Goal: Task Accomplishment & Management: Complete application form

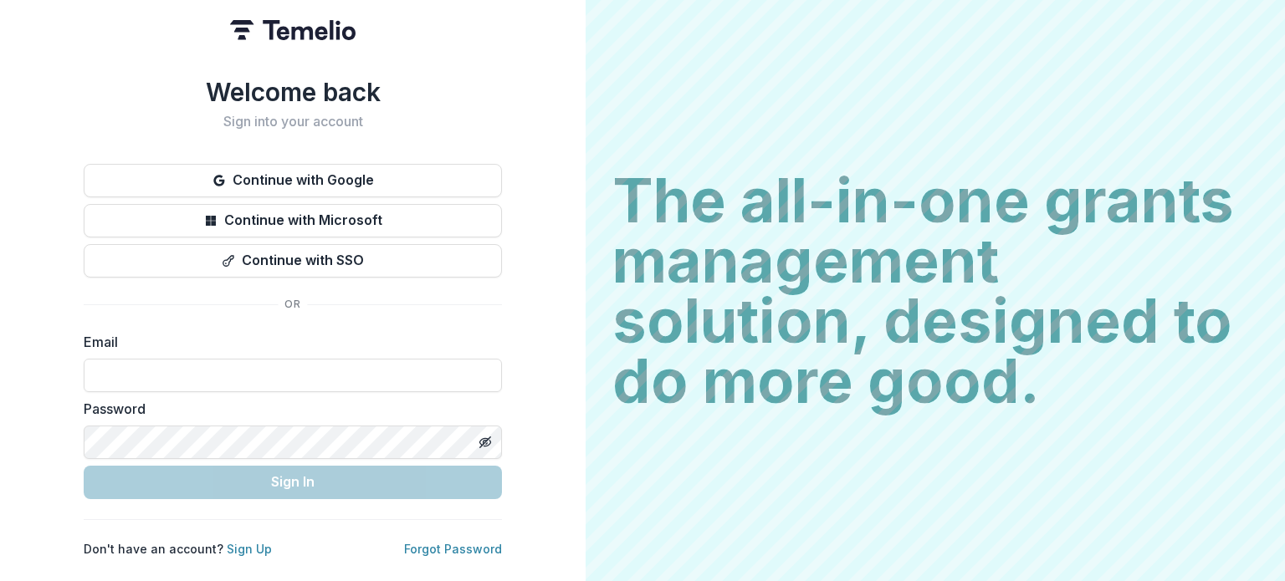
click at [261, 181] on button "Continue with Google" at bounding box center [293, 180] width 418 height 33
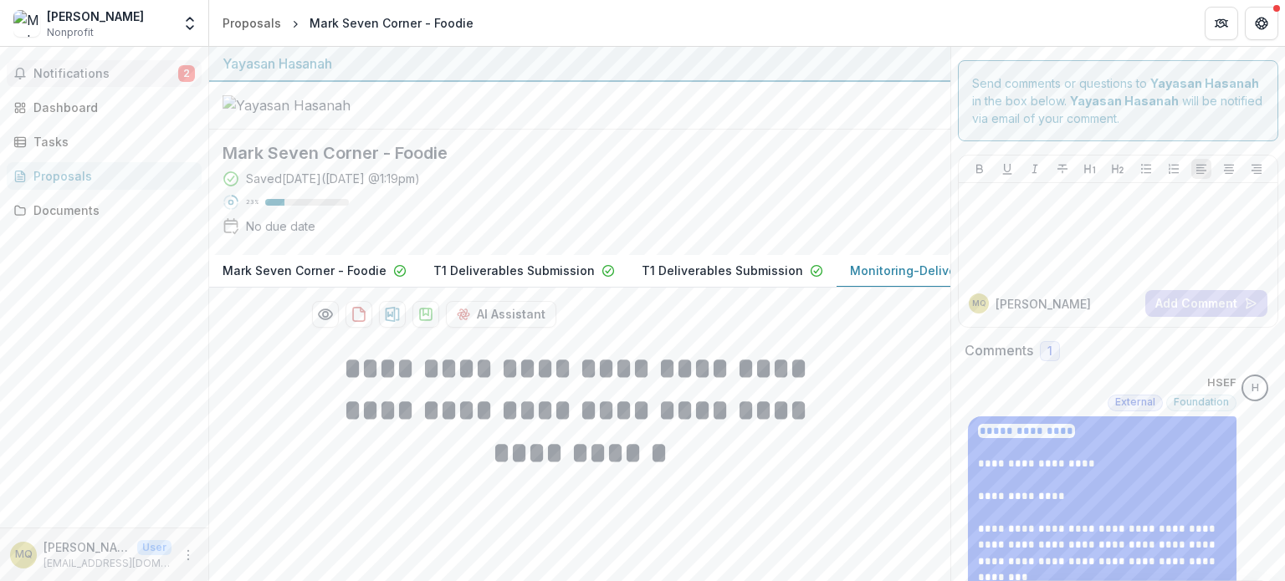
click at [143, 79] on span "Notifications" at bounding box center [105, 74] width 145 height 14
click at [119, 317] on div "Notifications 2 Unread 2 Archived H HSEF changed Mark Seven Corner - Foodie fro…" at bounding box center [104, 287] width 208 height 481
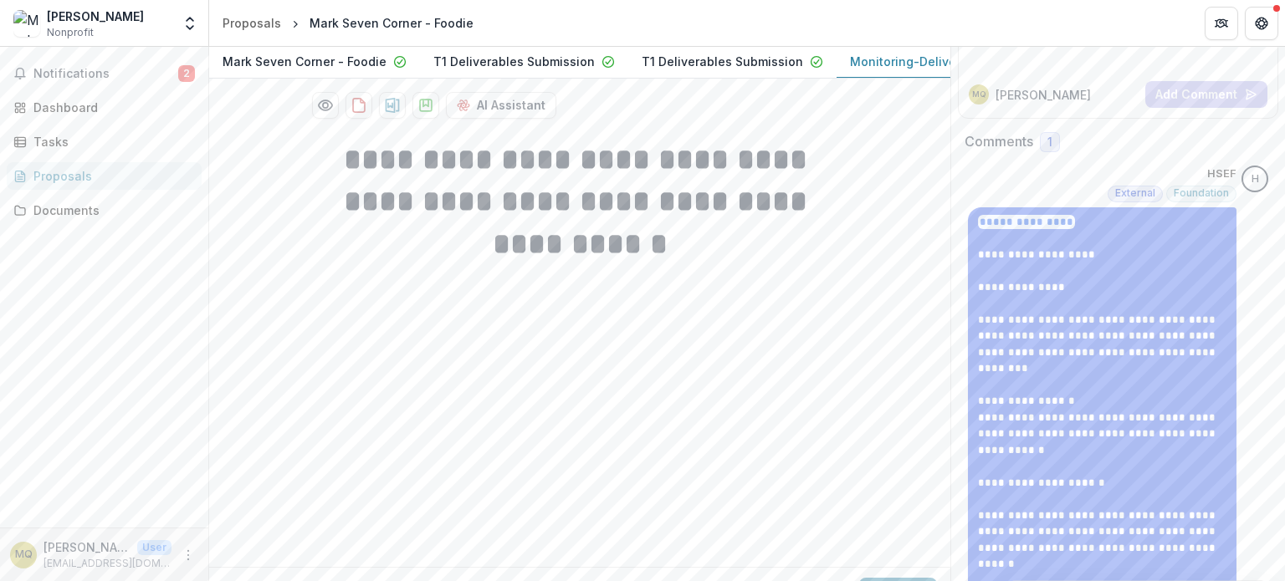
scroll to position [248, 0]
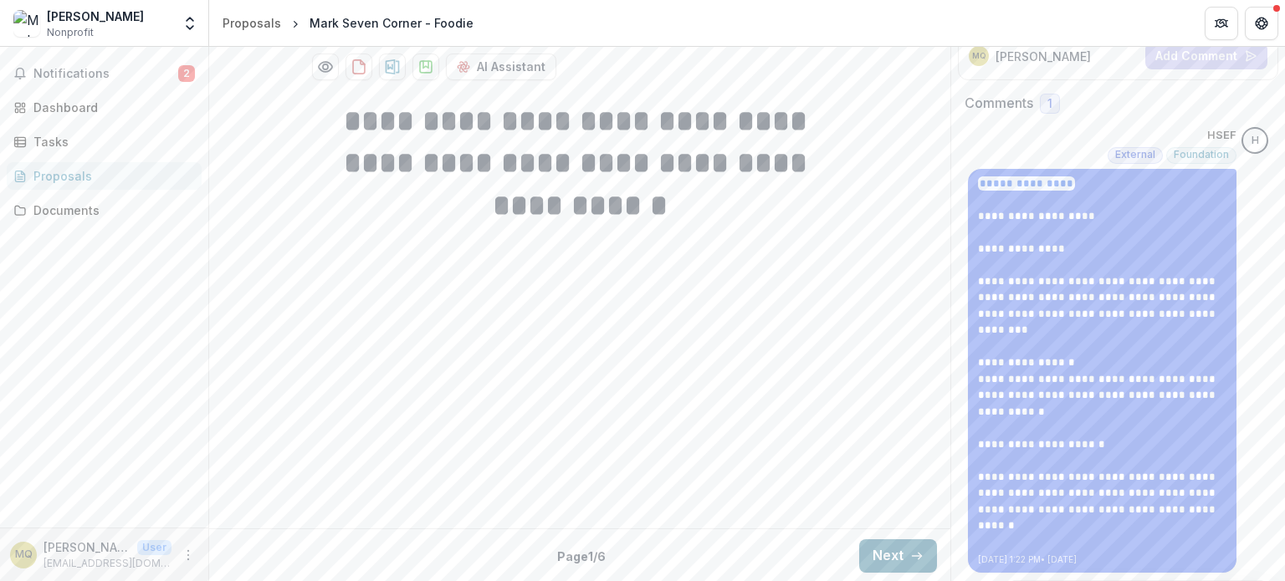
click at [881, 547] on button "Next" at bounding box center [898, 555] width 78 height 33
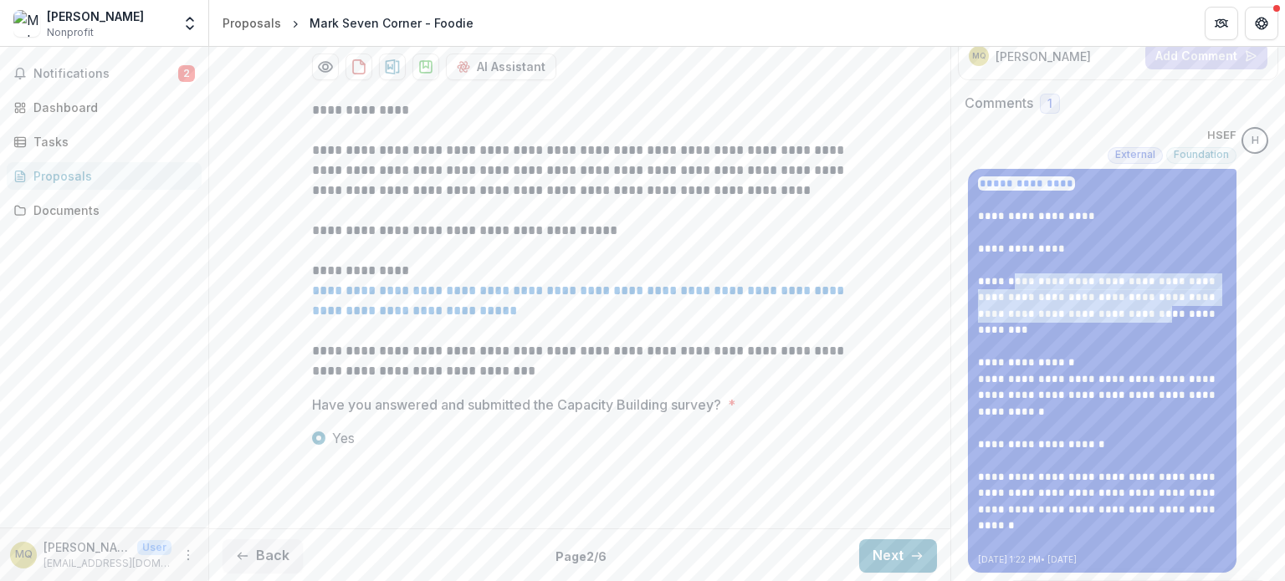
drag, startPoint x: 1006, startPoint y: 285, endPoint x: 1050, endPoint y: 313, distance: 52.2
click at [1050, 313] on p "**********" at bounding box center [1102, 364] width 248 height 376
click at [1045, 314] on p "**********" at bounding box center [1102, 364] width 248 height 376
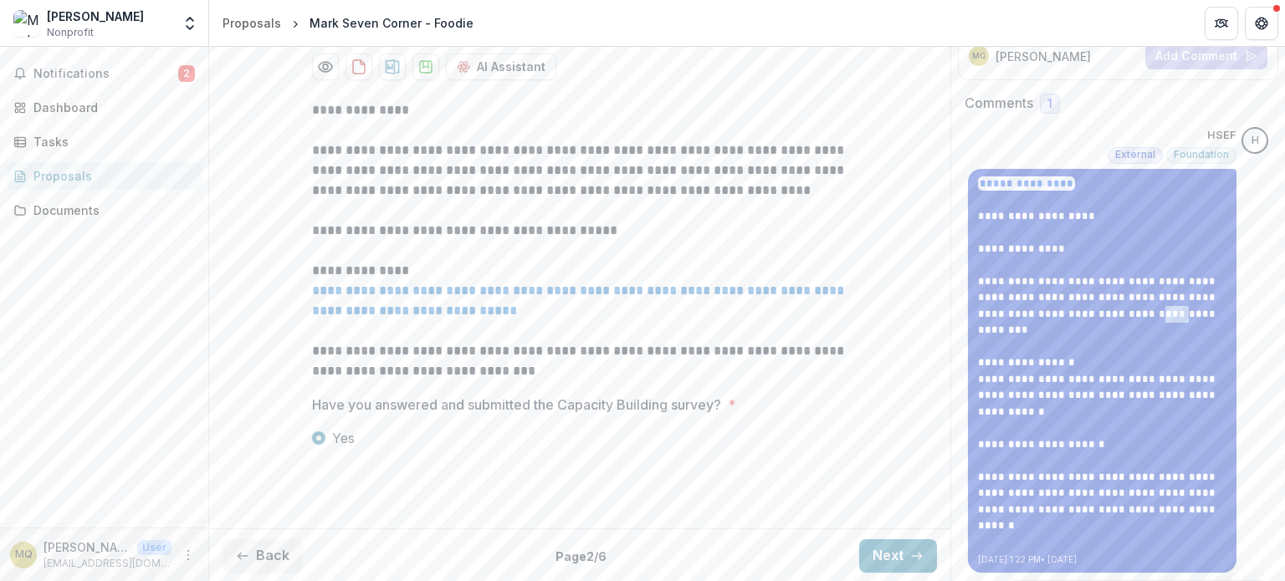
click at [1045, 314] on p "**********" at bounding box center [1102, 364] width 248 height 376
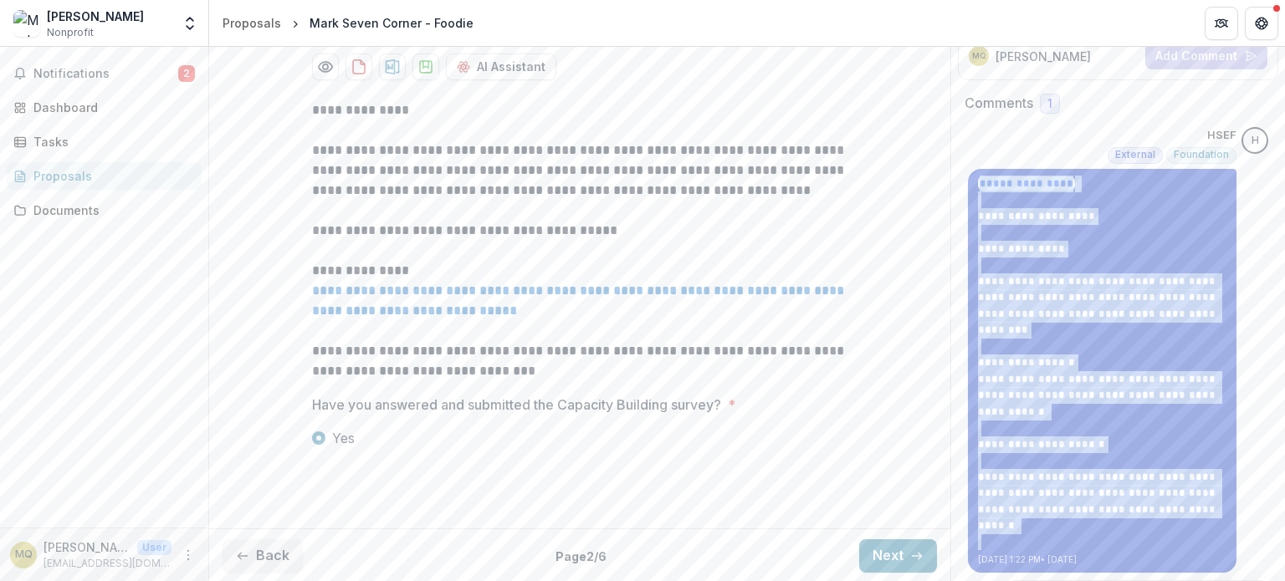
click at [1045, 314] on p "**********" at bounding box center [1102, 364] width 248 height 376
click at [1040, 360] on p "**********" at bounding box center [1102, 364] width 248 height 376
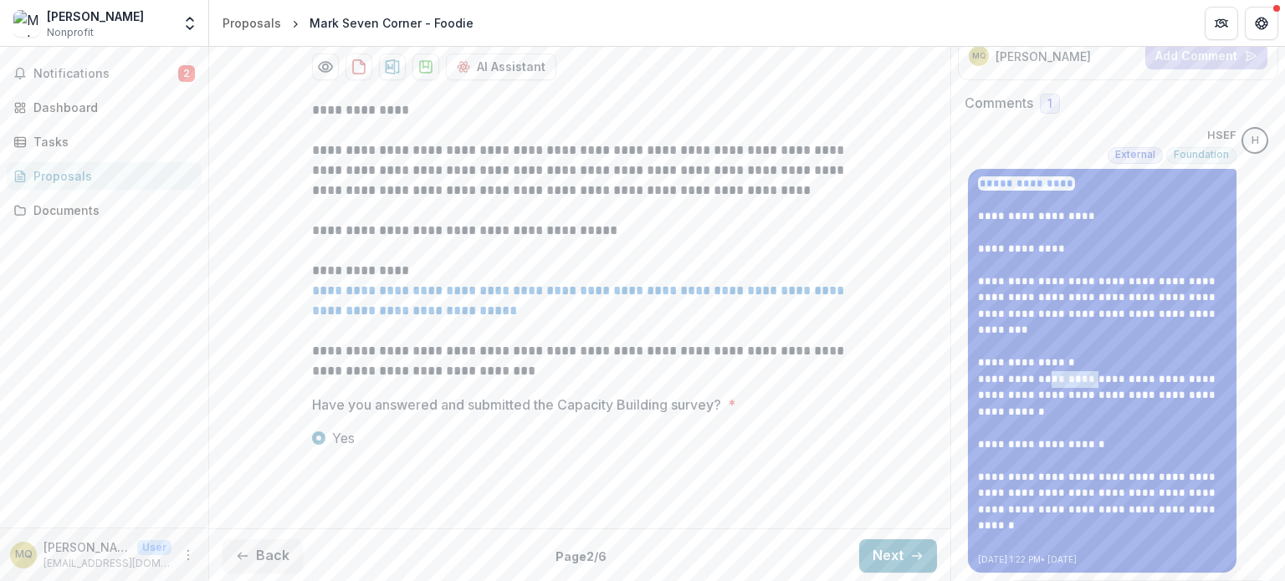
click at [1040, 360] on p "**********" at bounding box center [1102, 364] width 248 height 376
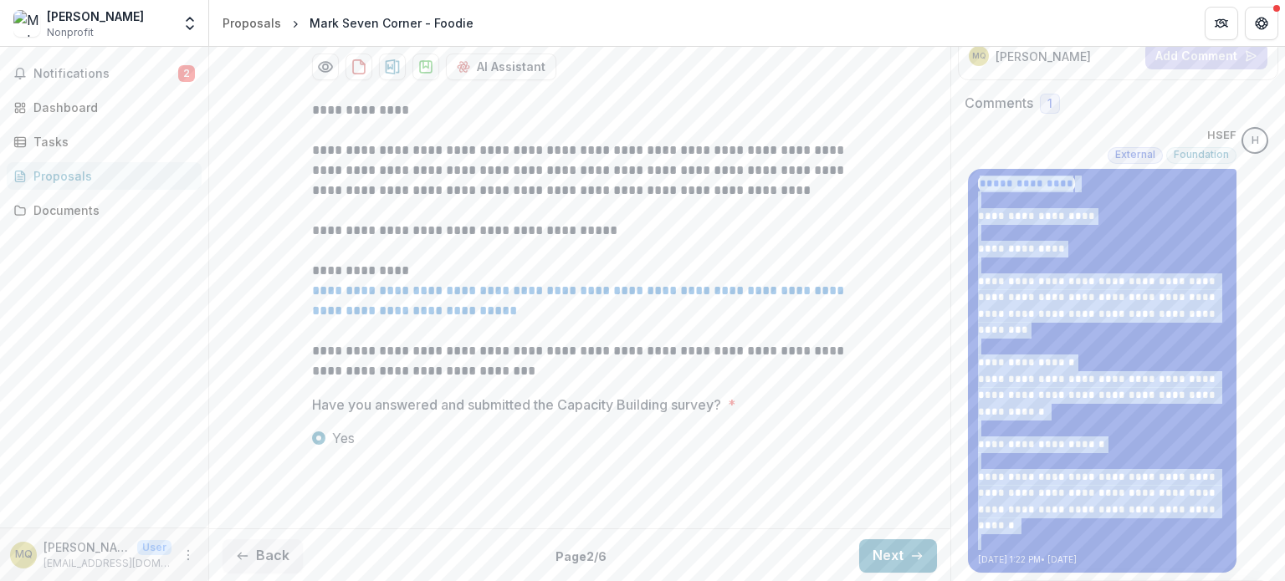
click at [1040, 360] on p "**********" at bounding box center [1102, 364] width 248 height 376
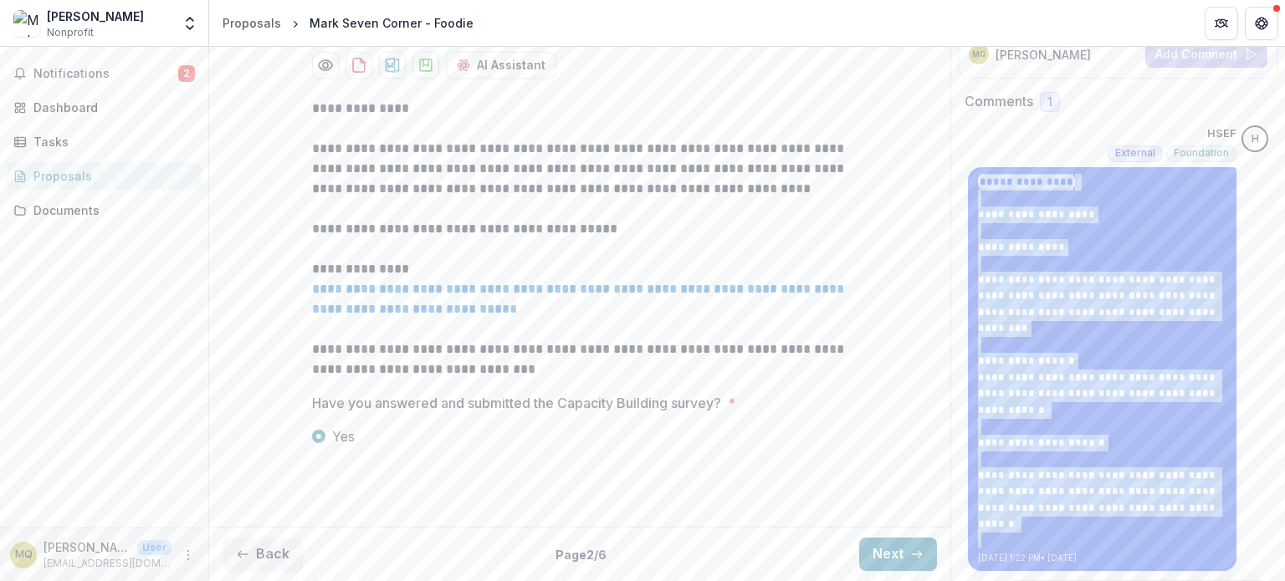
drag, startPoint x: 900, startPoint y: 557, endPoint x: 860, endPoint y: 537, distance: 44.9
click at [900, 557] on button "Next" at bounding box center [898, 554] width 78 height 33
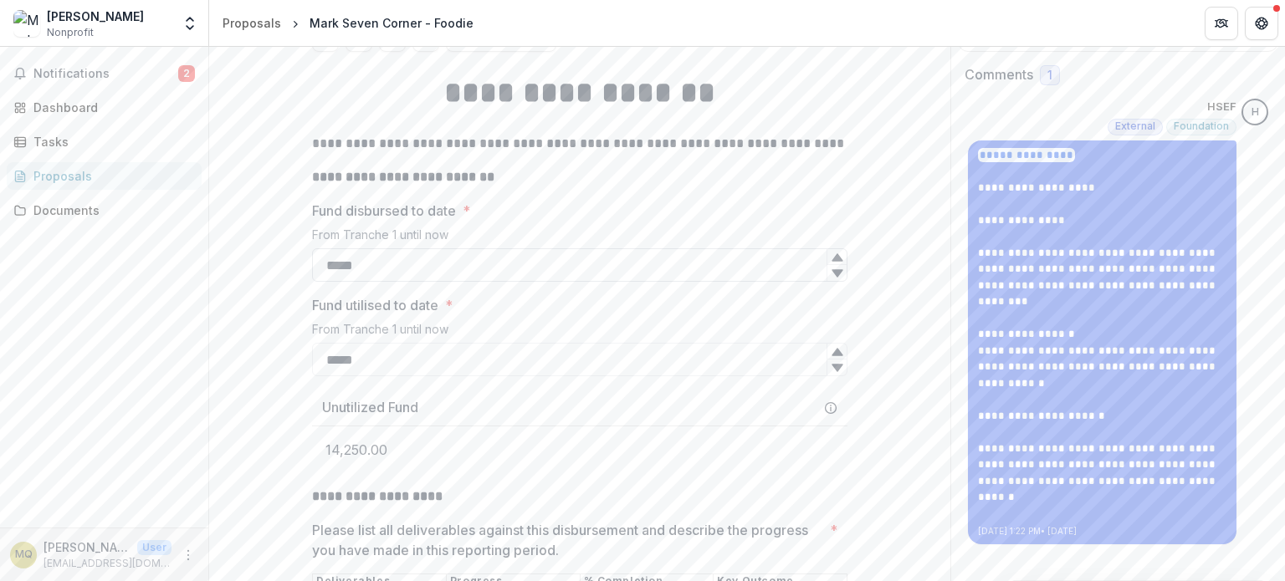
click at [428, 282] on input "*****" at bounding box center [579, 264] width 535 height 33
click at [446, 376] on input "*****" at bounding box center [579, 359] width 535 height 33
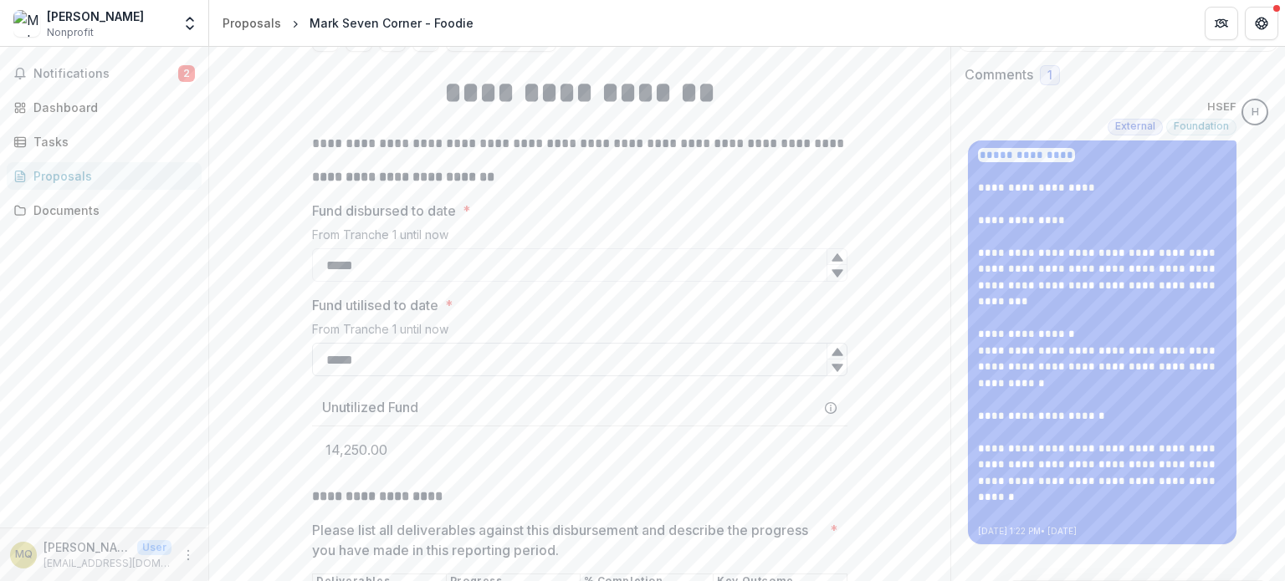
click at [447, 376] on input "*****" at bounding box center [579, 359] width 535 height 33
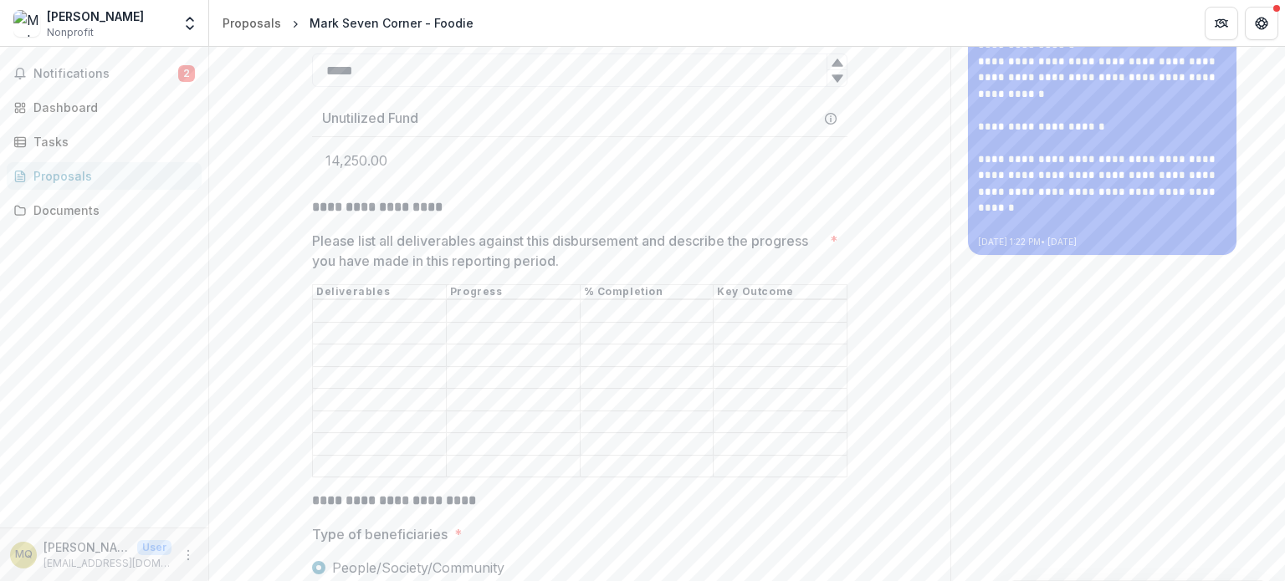
scroll to position [611, 0]
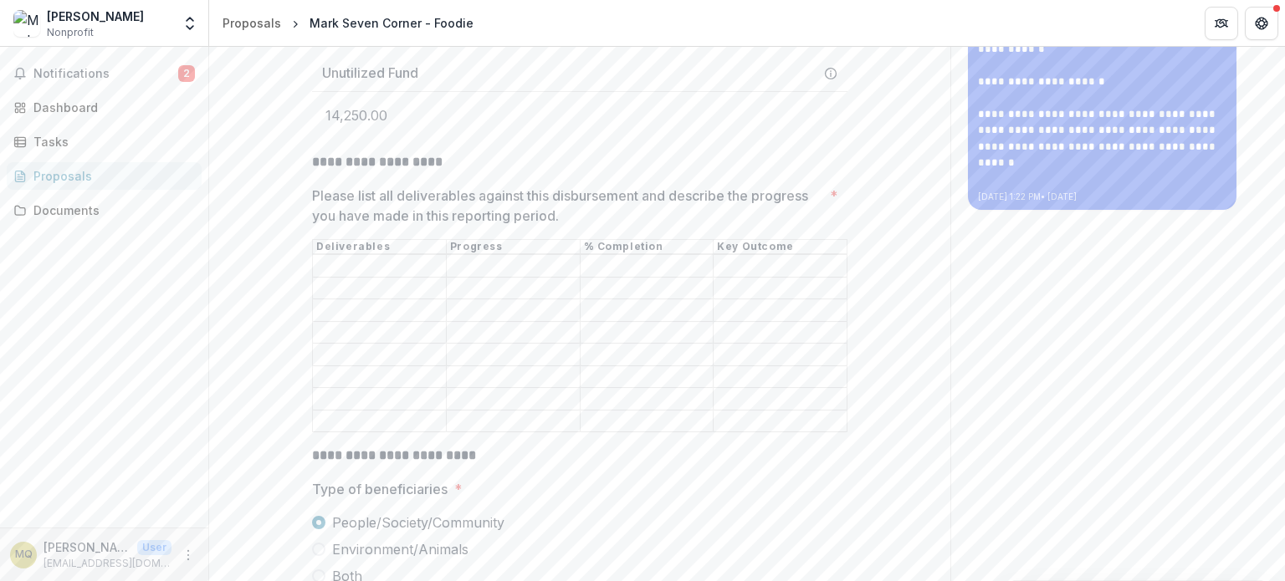
click at [391, 299] on input "Please list all deliverables against this disbursement and describe the progres…" at bounding box center [379, 288] width 133 height 20
click at [396, 277] on input "Please list all deliverables against this disbursement and describe the progres…" at bounding box center [379, 267] width 133 height 20
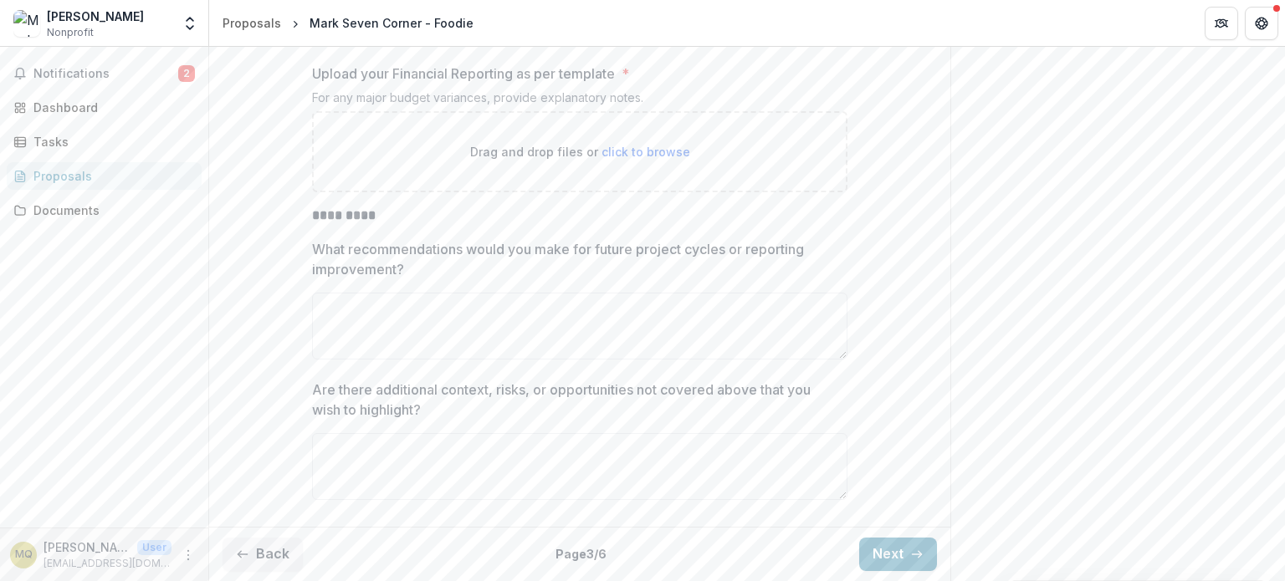
scroll to position [4106, 0]
click at [505, 442] on textarea "Are there additional context, risks, or opportunities not covered above that yo…" at bounding box center [579, 466] width 535 height 67
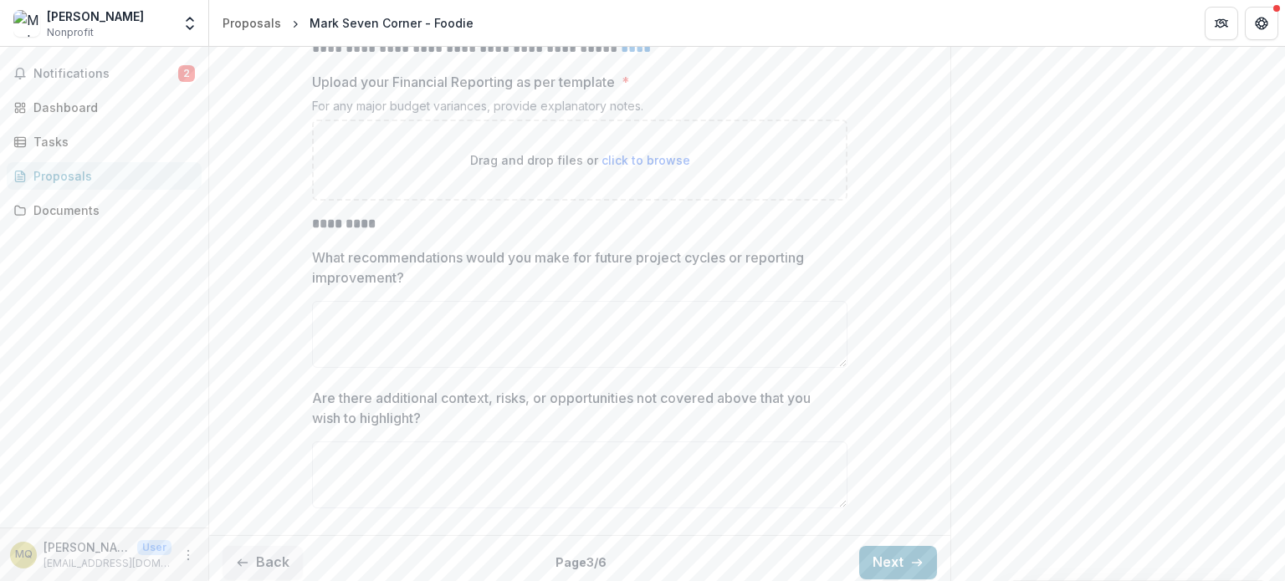
click at [488, 288] on p "What recommendations would you make for future project cycles or reporting impr…" at bounding box center [574, 268] width 525 height 40
click at [488, 360] on textarea "What recommendations would you make for future project cycles or reporting impr…" at bounding box center [579, 334] width 535 height 67
click at [485, 368] on textarea "What recommendations would you make for future project cycles or reporting impr…" at bounding box center [579, 334] width 535 height 67
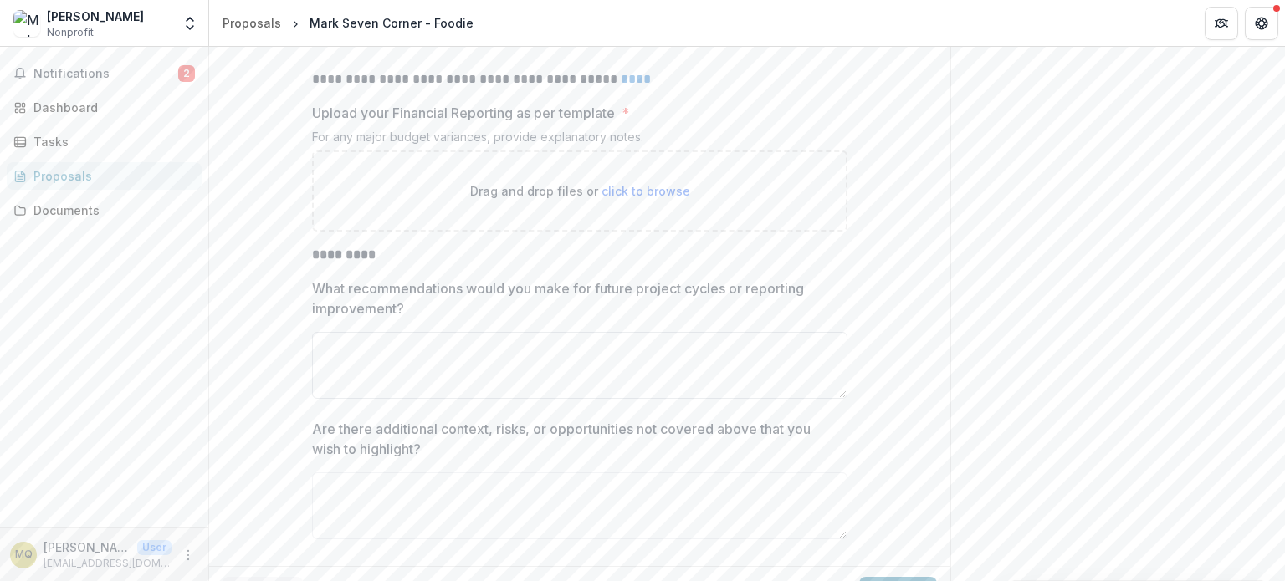
scroll to position [3939, 0]
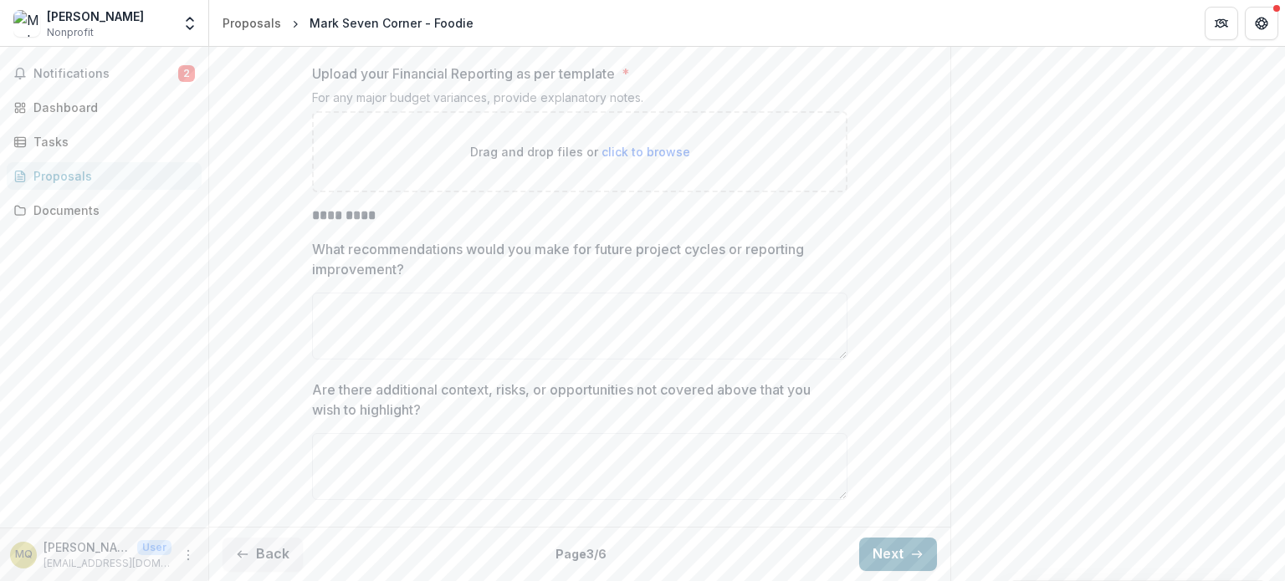
click at [918, 556] on button "Next" at bounding box center [898, 554] width 78 height 33
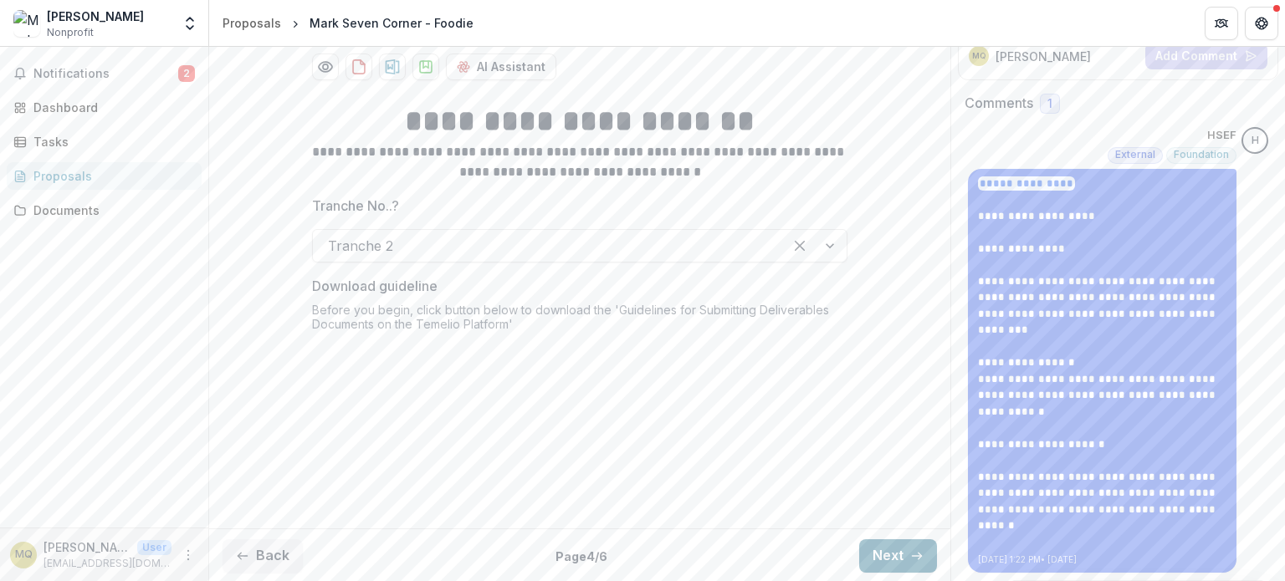
scroll to position [318, 0]
click at [402, 256] on div at bounding box center [548, 243] width 440 height 23
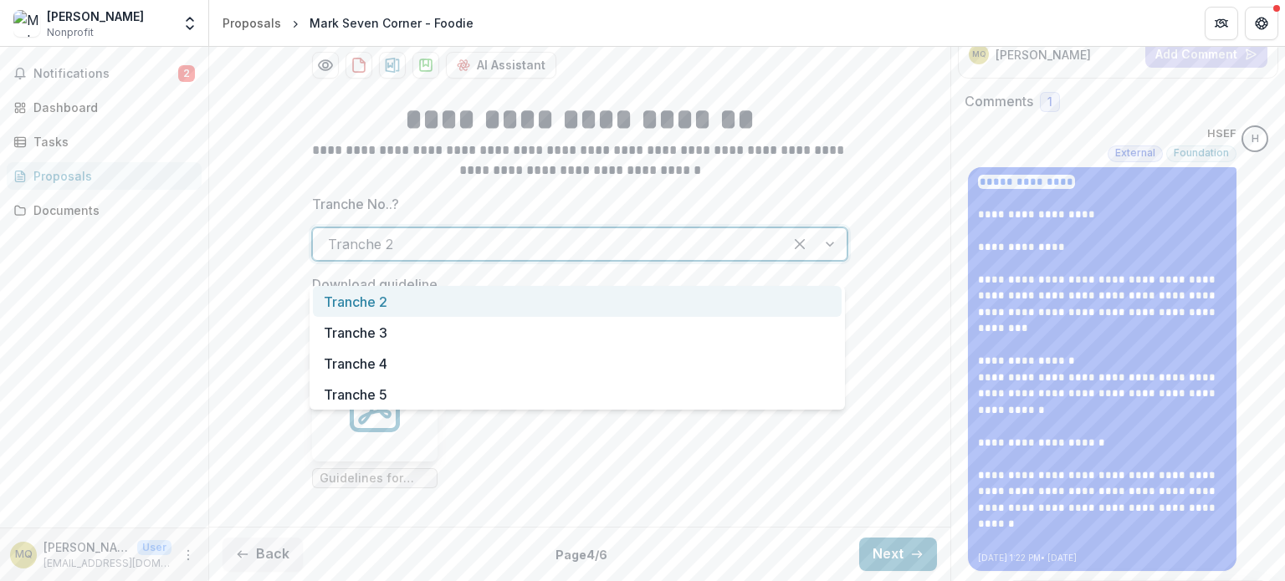
click at [398, 299] on div "Tranche 2" at bounding box center [577, 301] width 529 height 31
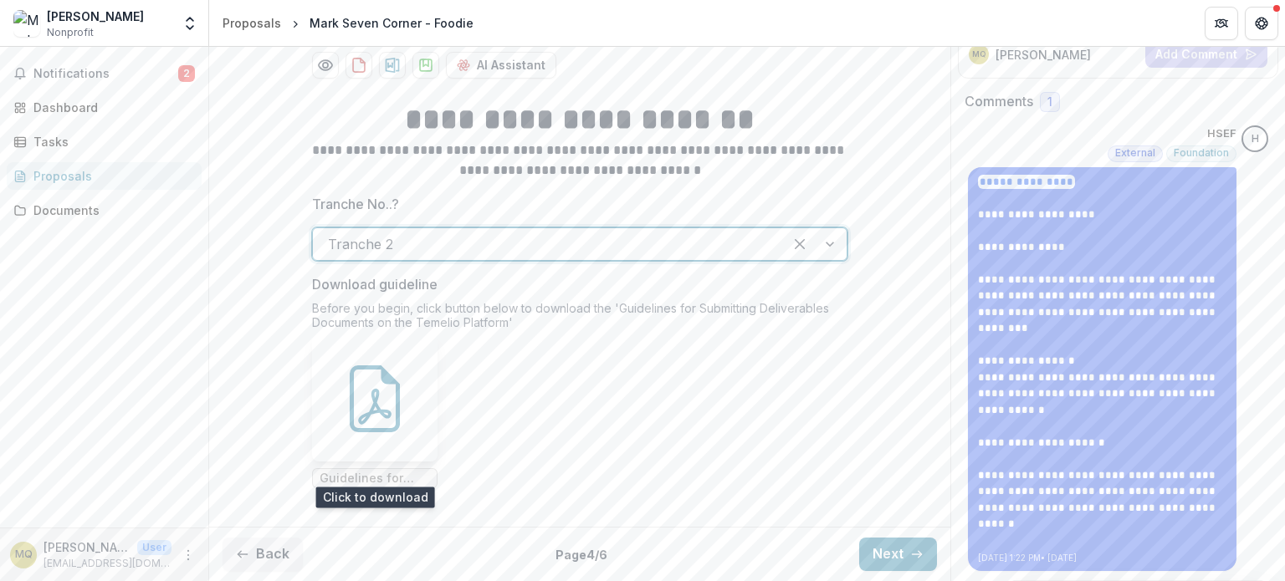
click at [408, 418] on div at bounding box center [374, 398] width 125 height 125
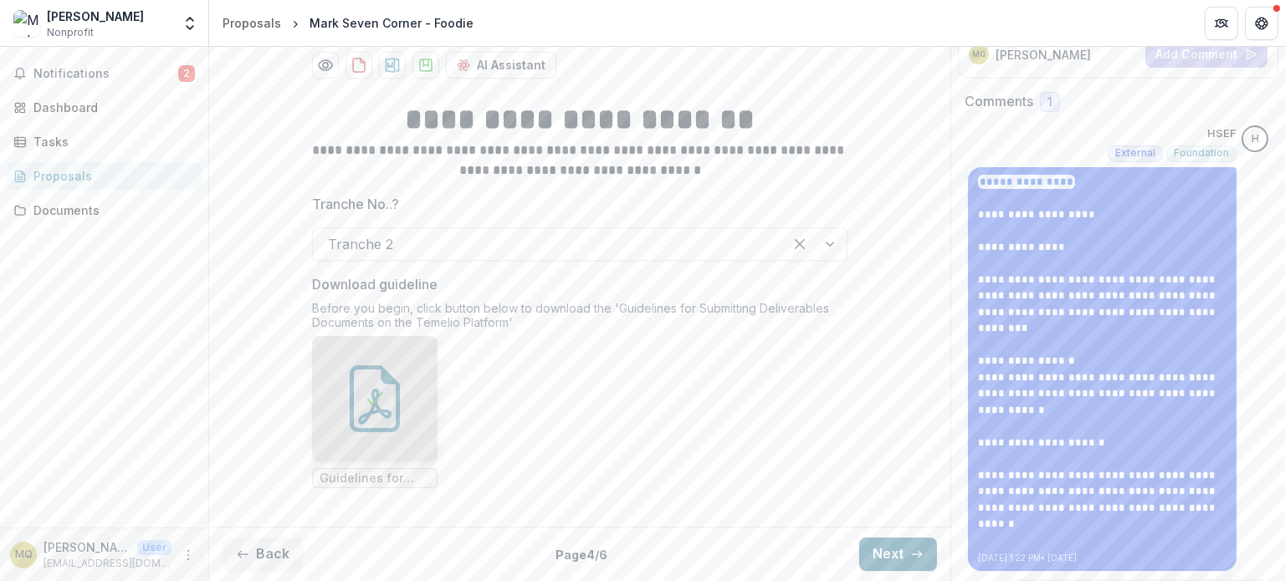
click at [897, 558] on button "Next" at bounding box center [898, 554] width 78 height 33
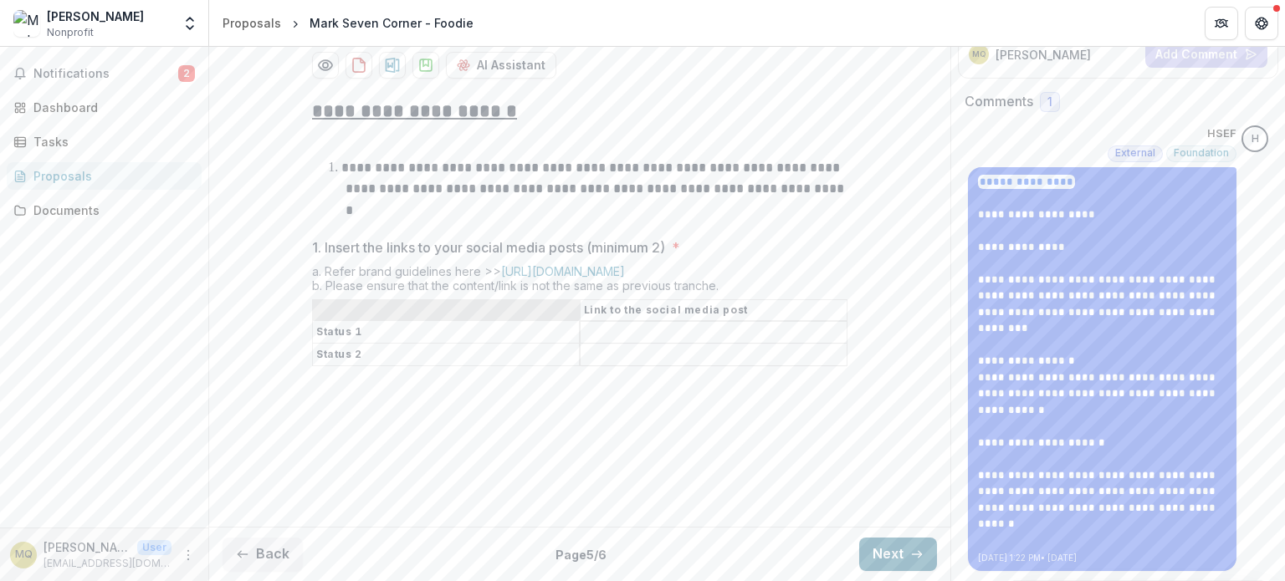
scroll to position [248, 0]
click at [902, 556] on button "Next" at bounding box center [898, 555] width 78 height 33
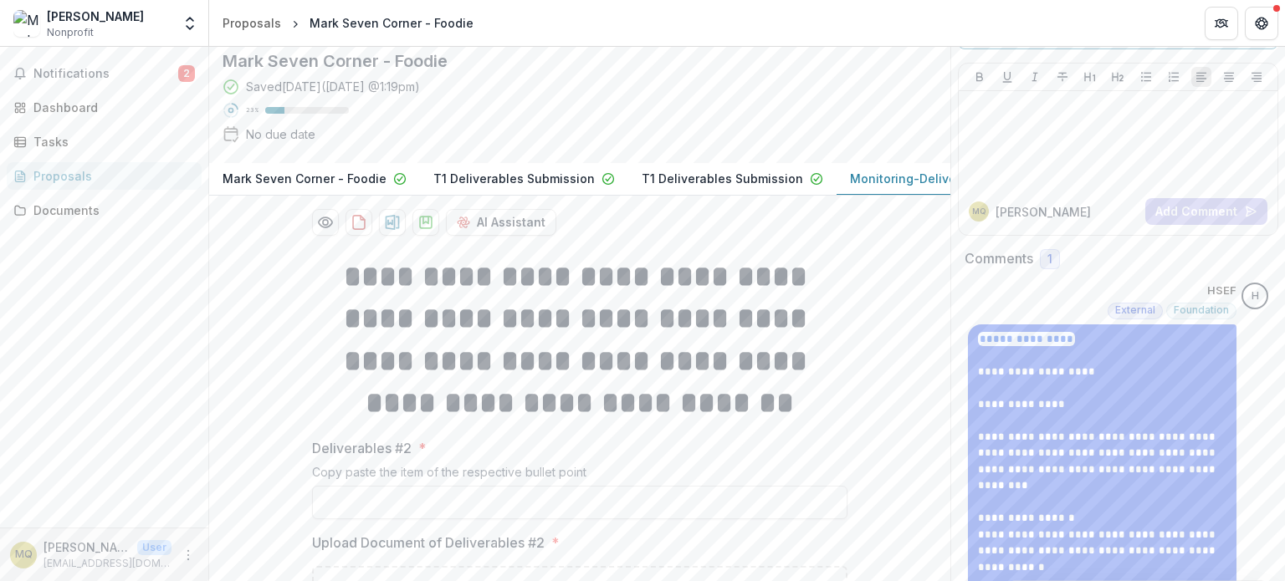
scroll to position [59, 0]
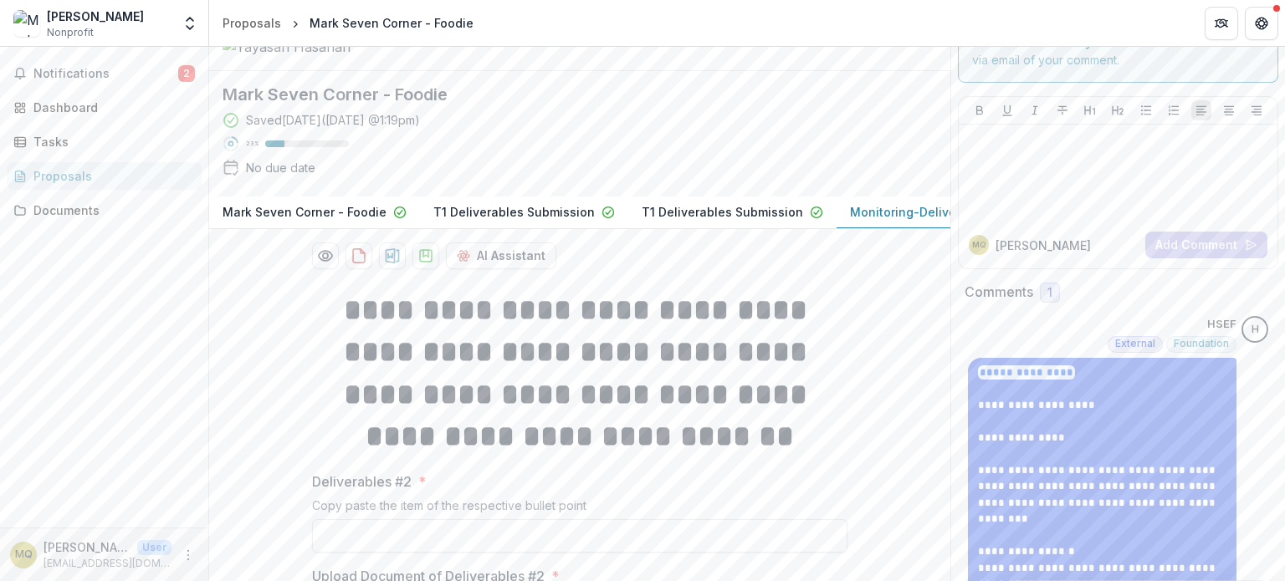
click at [354, 221] on p "Mark Seven Corner - Foodie" at bounding box center [304, 212] width 164 height 18
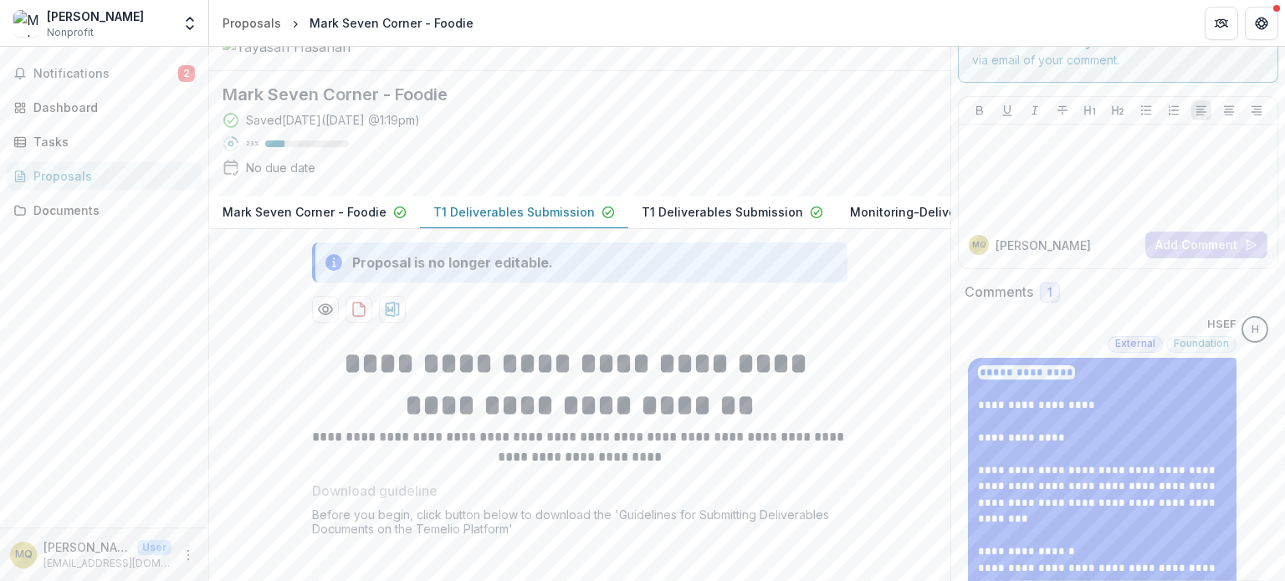
click at [442, 221] on p "T1 Deliverables Submission" at bounding box center [513, 212] width 161 height 18
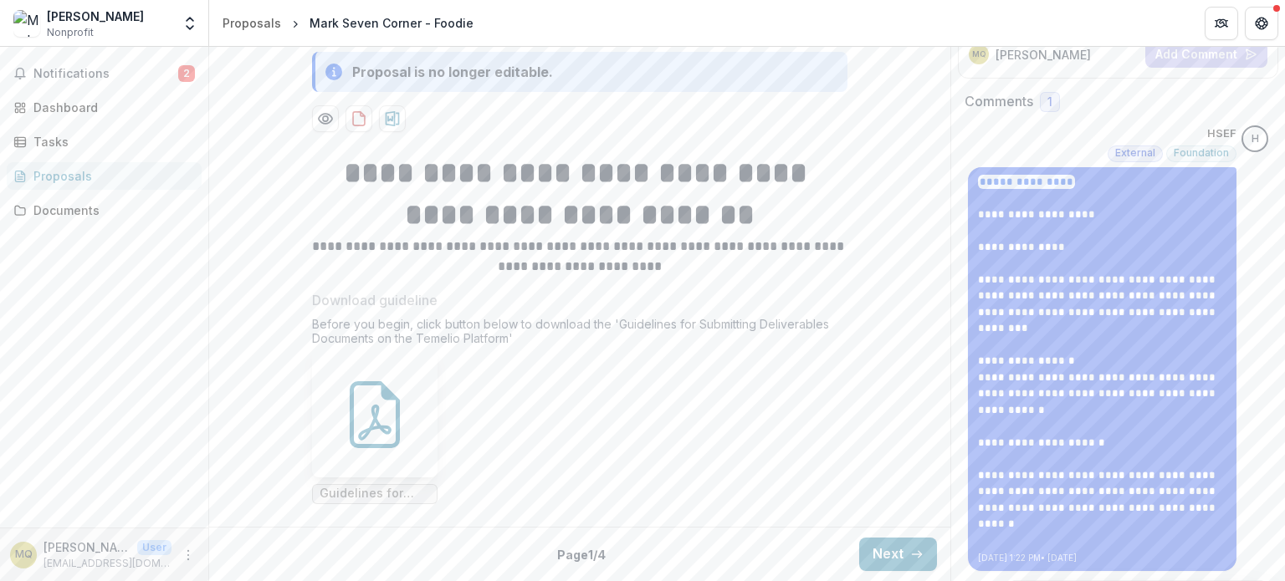
scroll to position [334, 0]
click at [902, 559] on button "Next" at bounding box center [898, 554] width 78 height 33
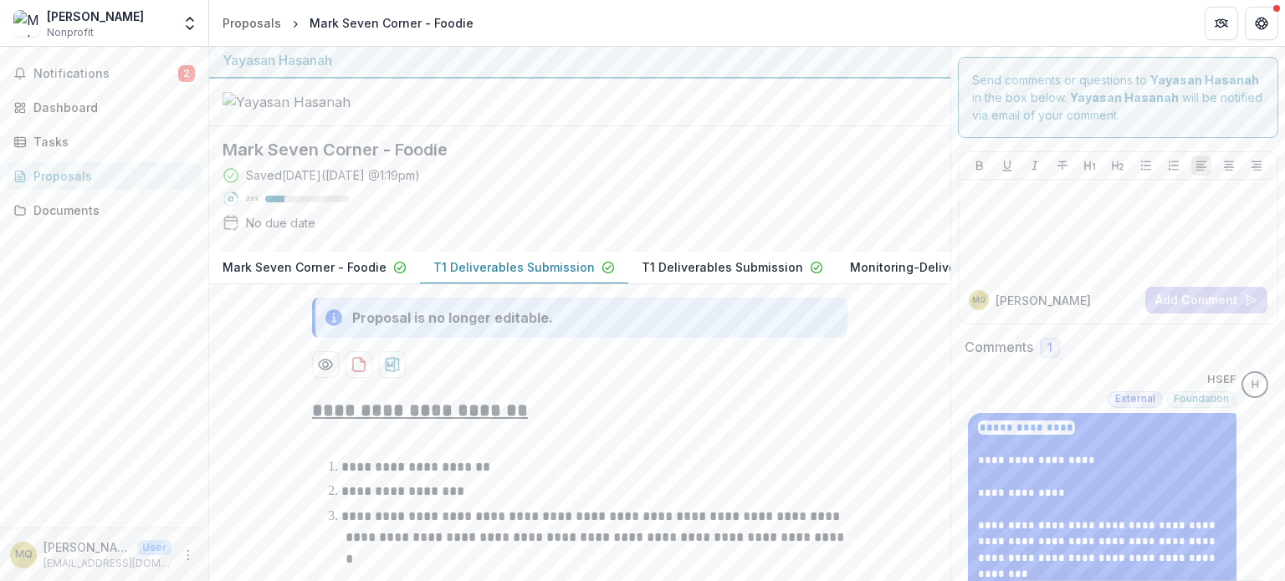
scroll to position [0, 0]
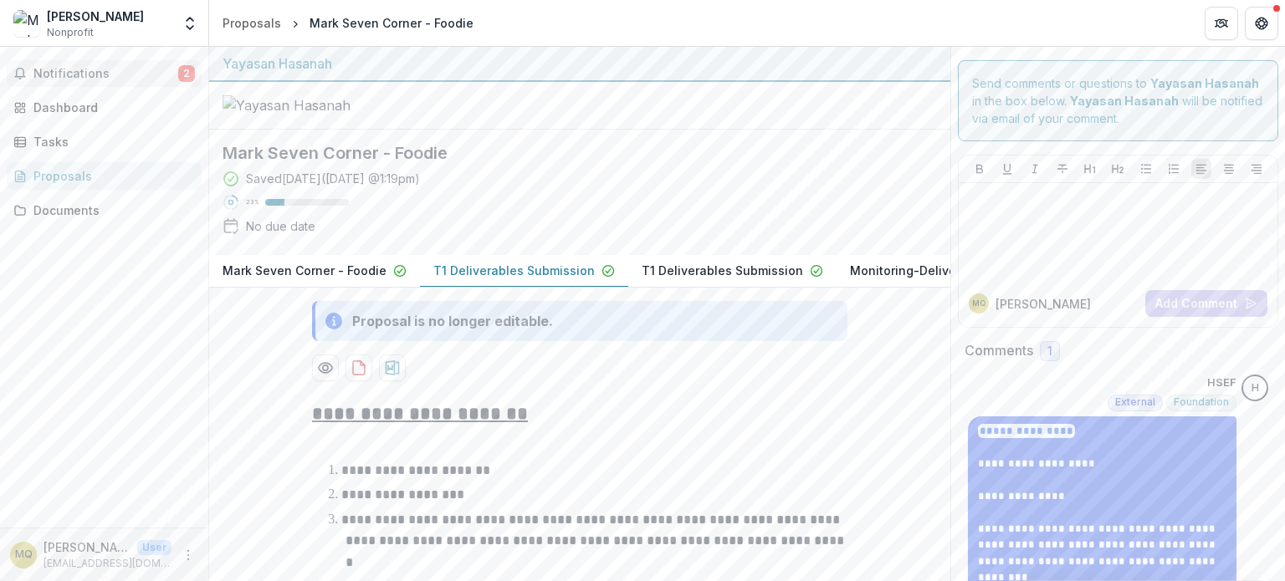
click at [139, 73] on span "Notifications" at bounding box center [105, 74] width 145 height 14
click at [1259, 29] on icon "Get Help" at bounding box center [1260, 23] width 13 height 13
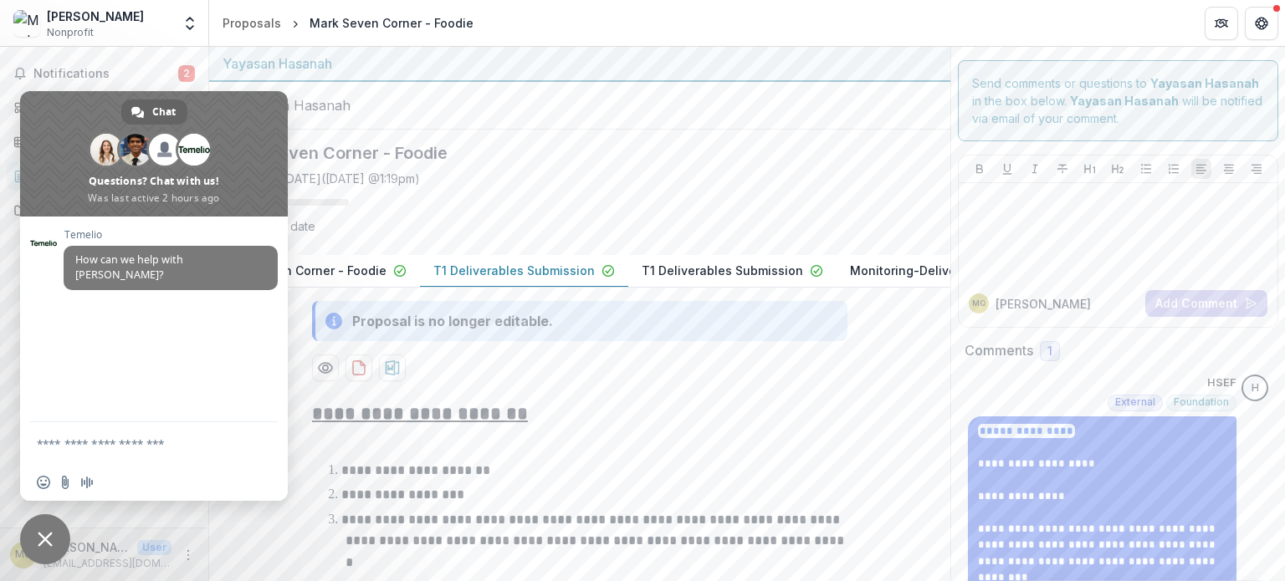
click at [503, 130] on div at bounding box center [579, 106] width 741 height 48
click at [35, 547] on span "Close chat" at bounding box center [45, 539] width 50 height 50
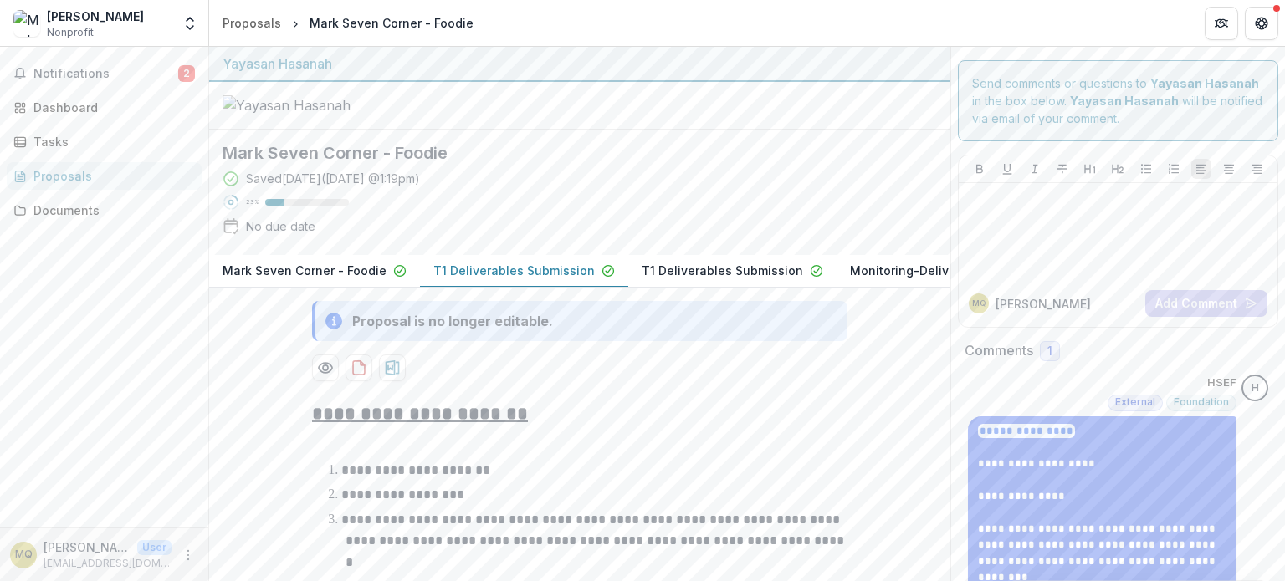
click at [15, 554] on div "MQ" at bounding box center [24, 554] width 18 height 11
click at [29, 208] on link "Documents" at bounding box center [104, 211] width 195 height 28
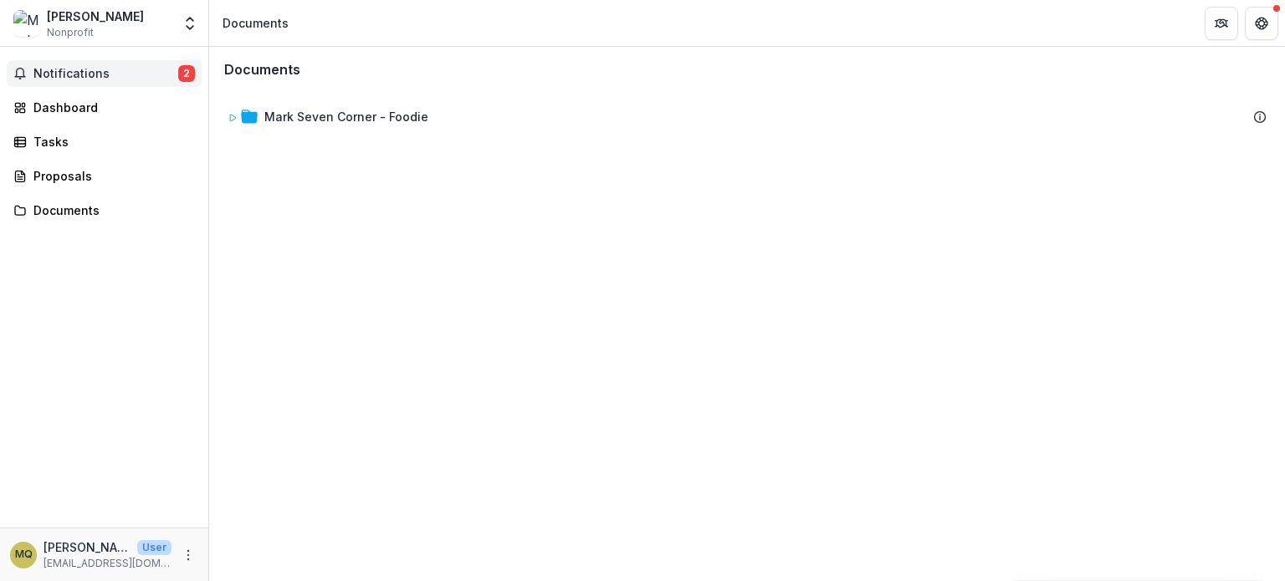
click at [104, 73] on span "Notifications" at bounding box center [105, 74] width 145 height 14
click at [100, 110] on div "Dashboard" at bounding box center [110, 108] width 155 height 18
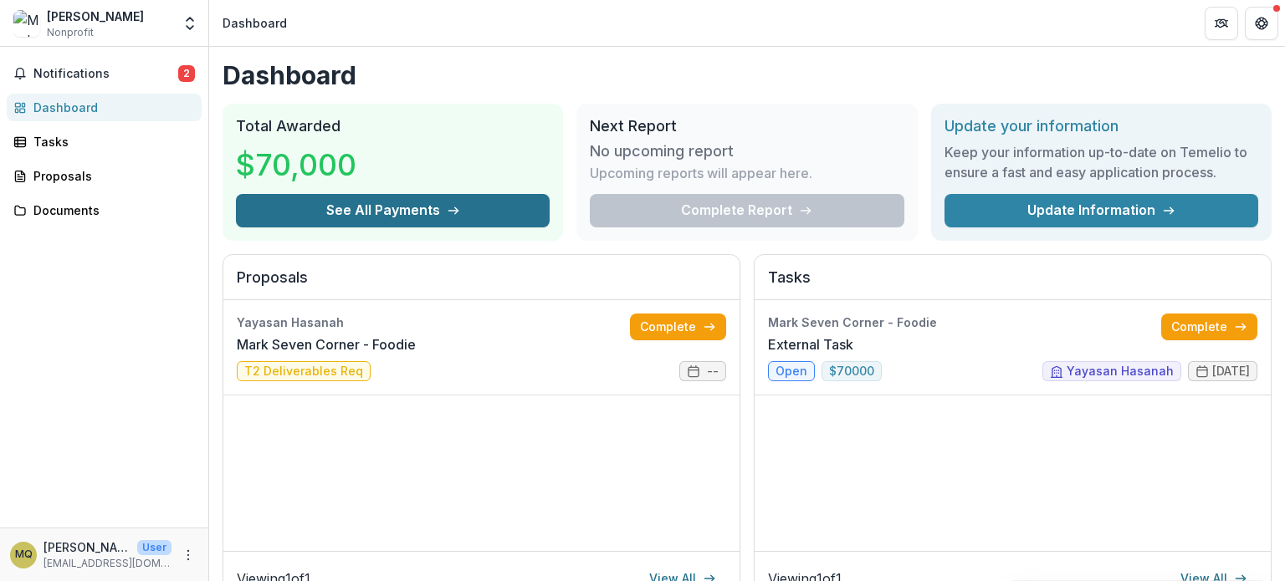
click at [405, 209] on button "See All Payments" at bounding box center [393, 210] width 314 height 33
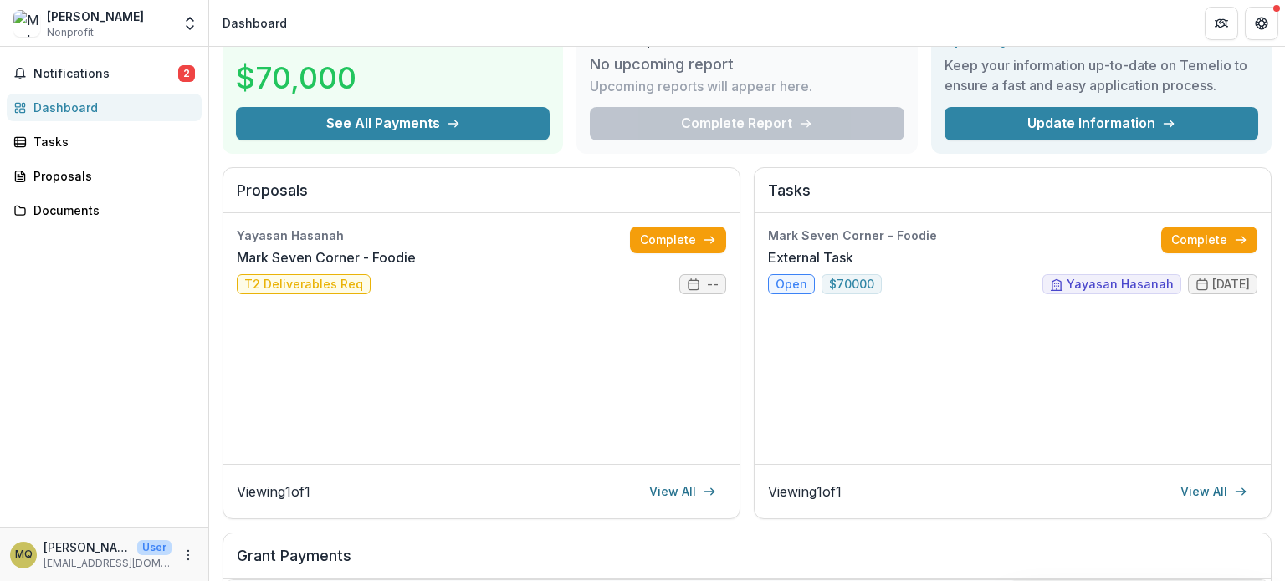
scroll to position [48, 0]
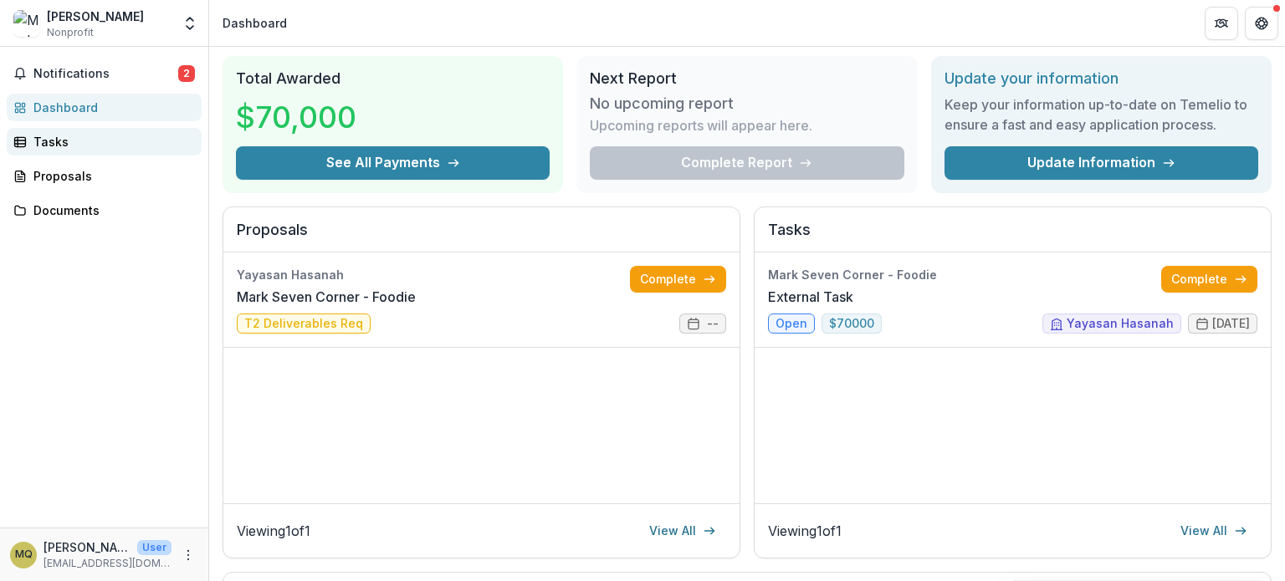
click at [135, 150] on link "Tasks" at bounding box center [104, 142] width 195 height 28
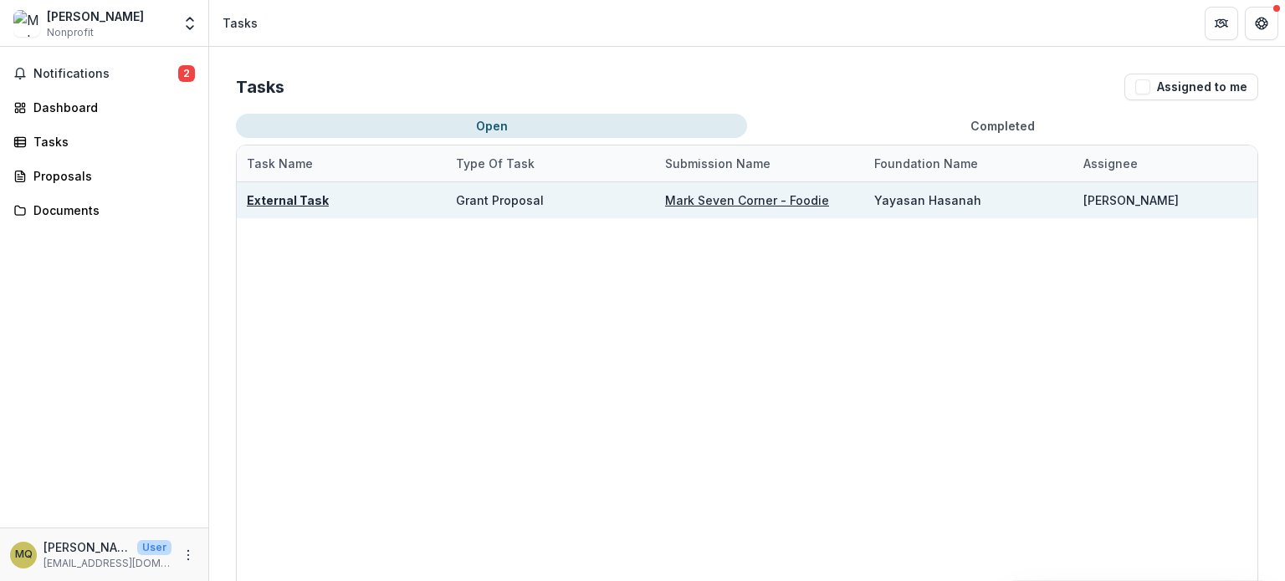
click at [284, 192] on div "External Task" at bounding box center [288, 201] width 82 height 18
click at [284, 199] on u "External Task" at bounding box center [288, 200] width 82 height 14
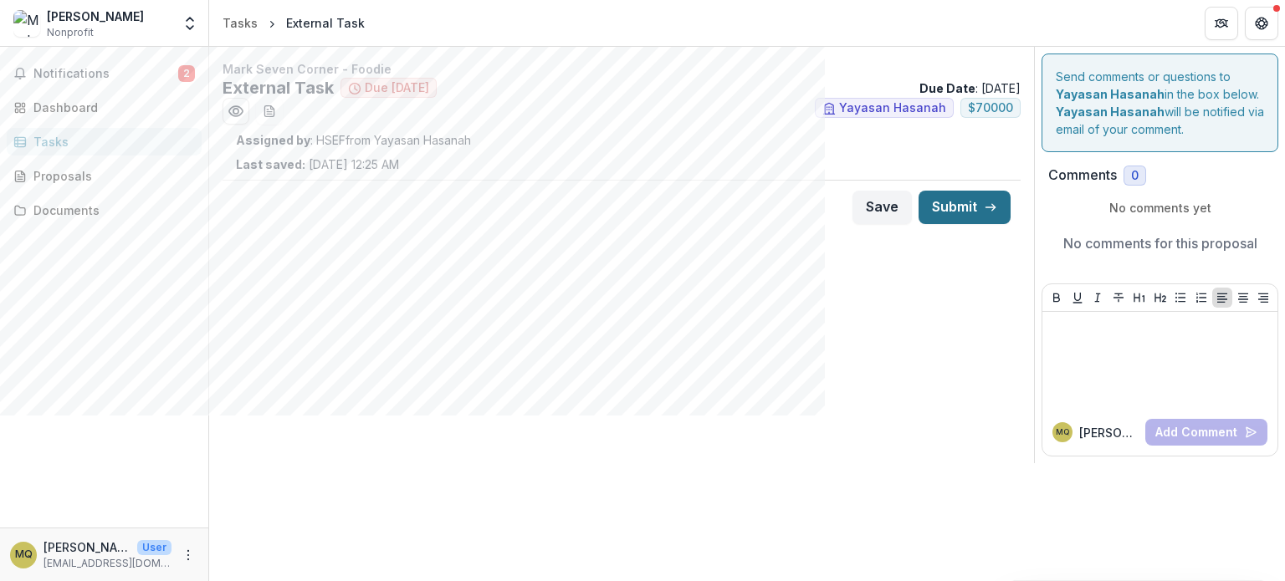
click at [958, 200] on button "Submit" at bounding box center [964, 207] width 92 height 33
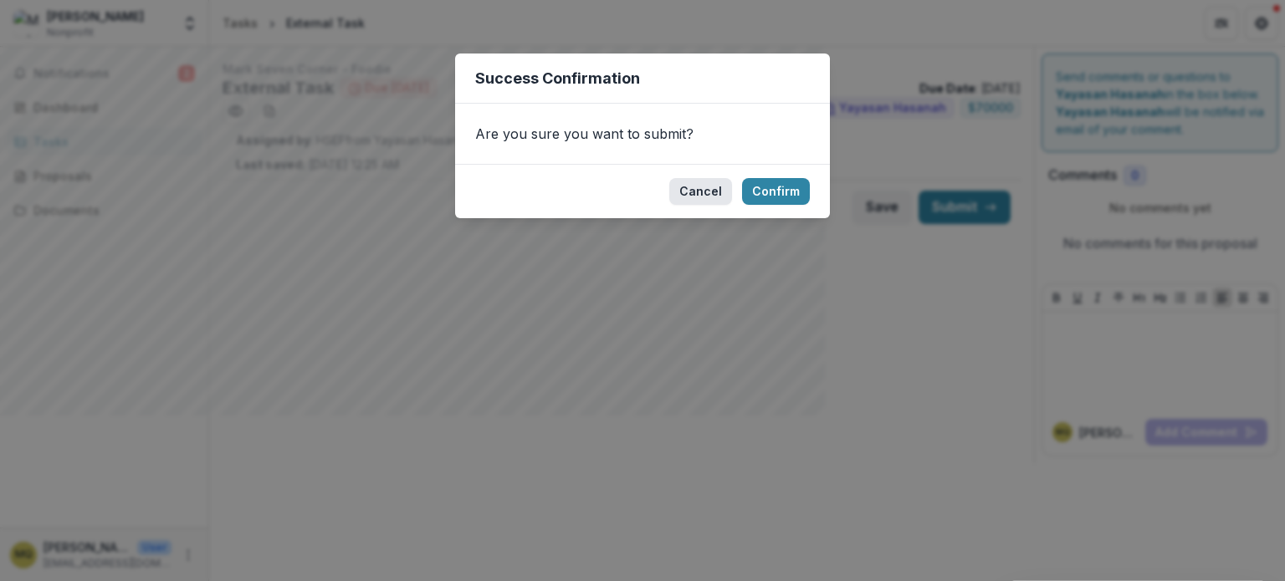
click at [686, 181] on button "Cancel" at bounding box center [700, 191] width 63 height 27
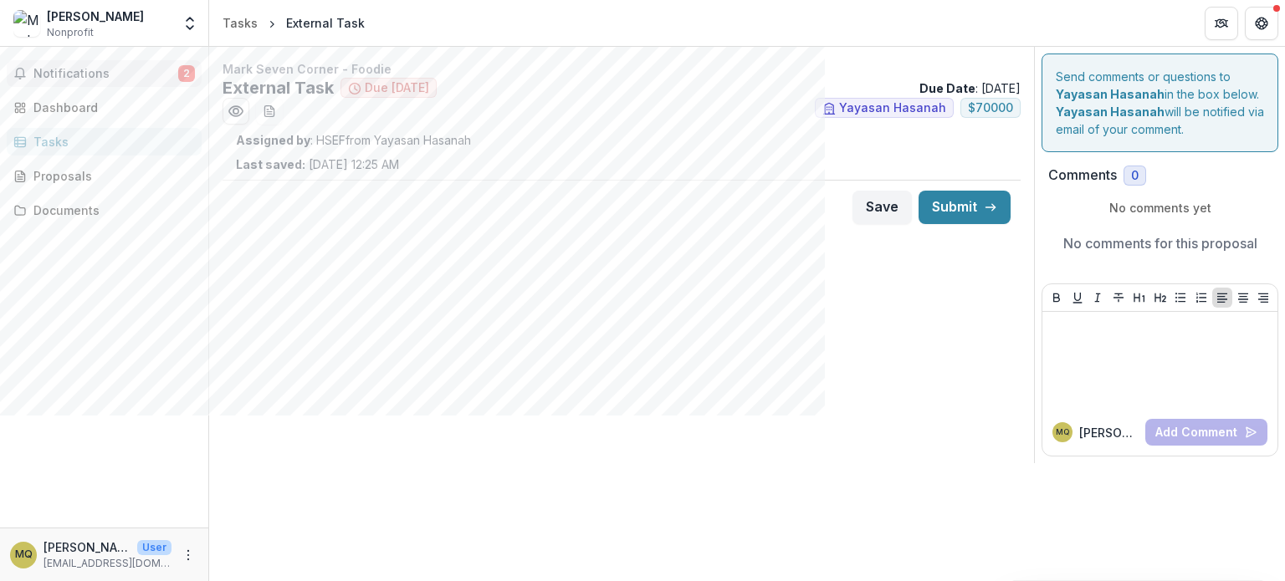
click at [84, 81] on button "Notifications 2" at bounding box center [104, 73] width 195 height 27
click at [91, 118] on link "Dashboard" at bounding box center [104, 108] width 195 height 28
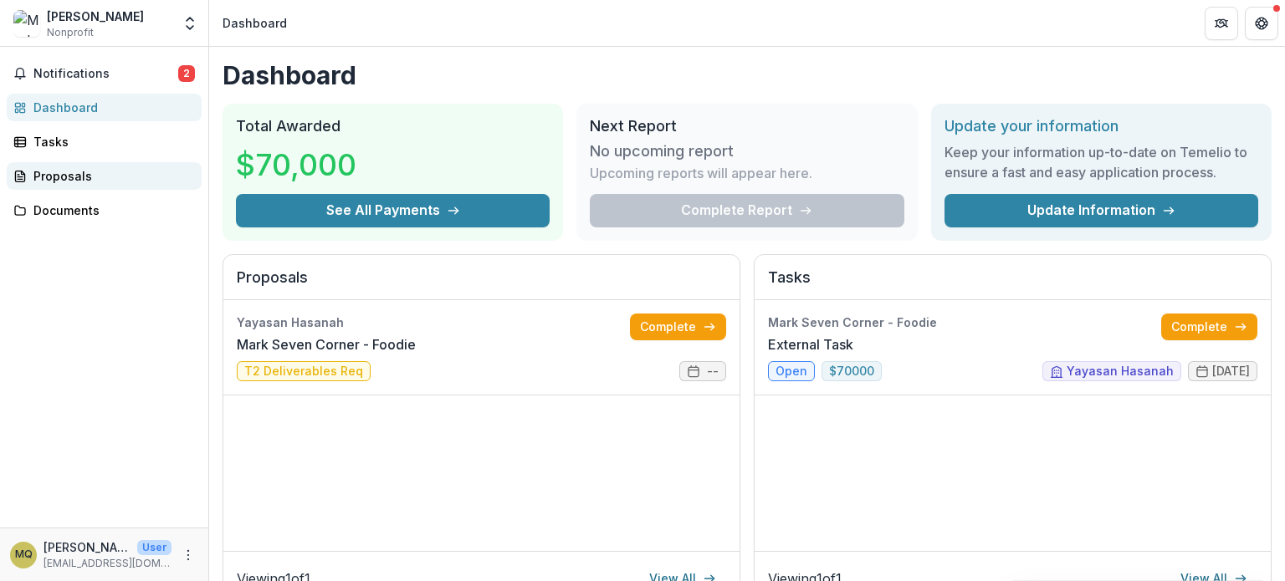
click at [95, 164] on link "Proposals" at bounding box center [104, 176] width 195 height 28
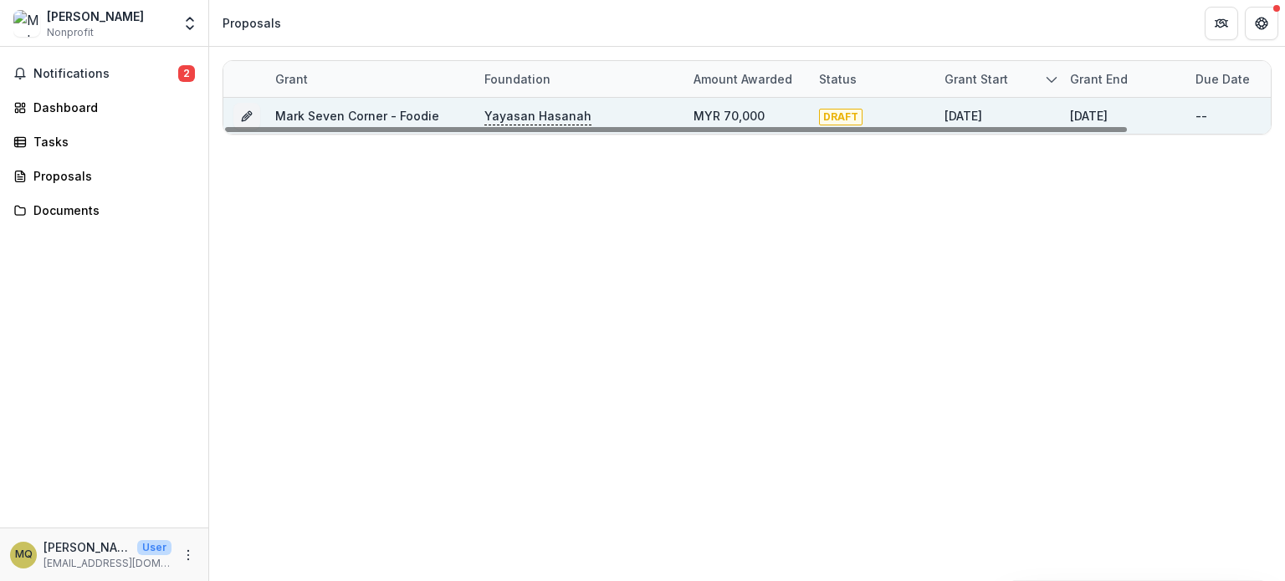
click at [487, 115] on p "Yayasan Hasanah" at bounding box center [537, 116] width 107 height 18
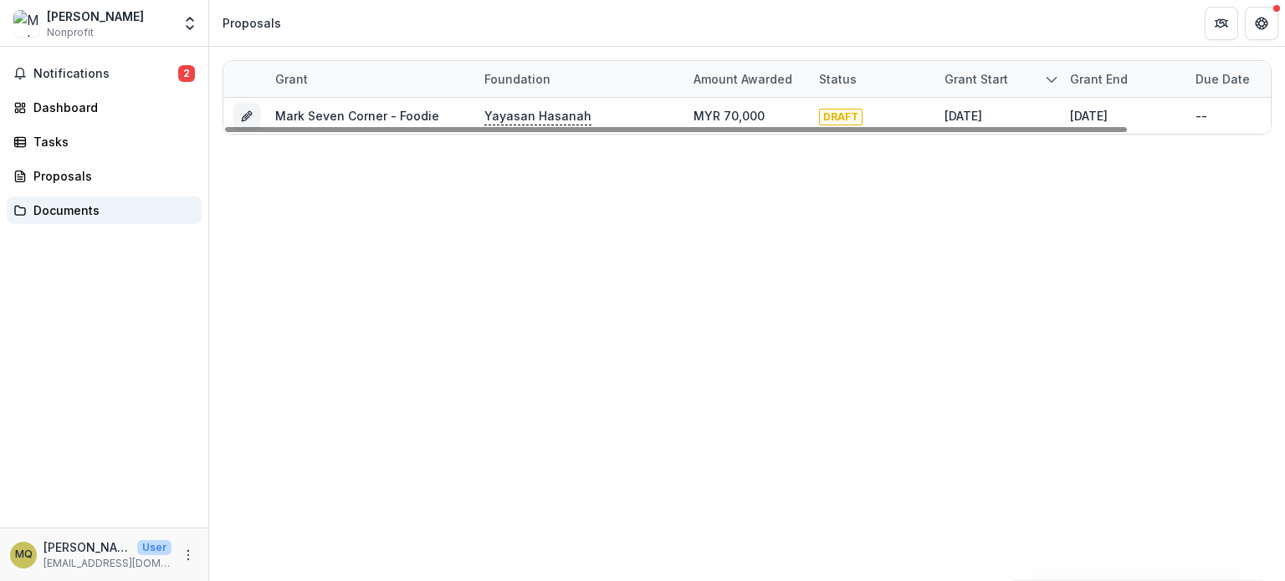
click at [96, 210] on div "Documents" at bounding box center [110, 211] width 155 height 18
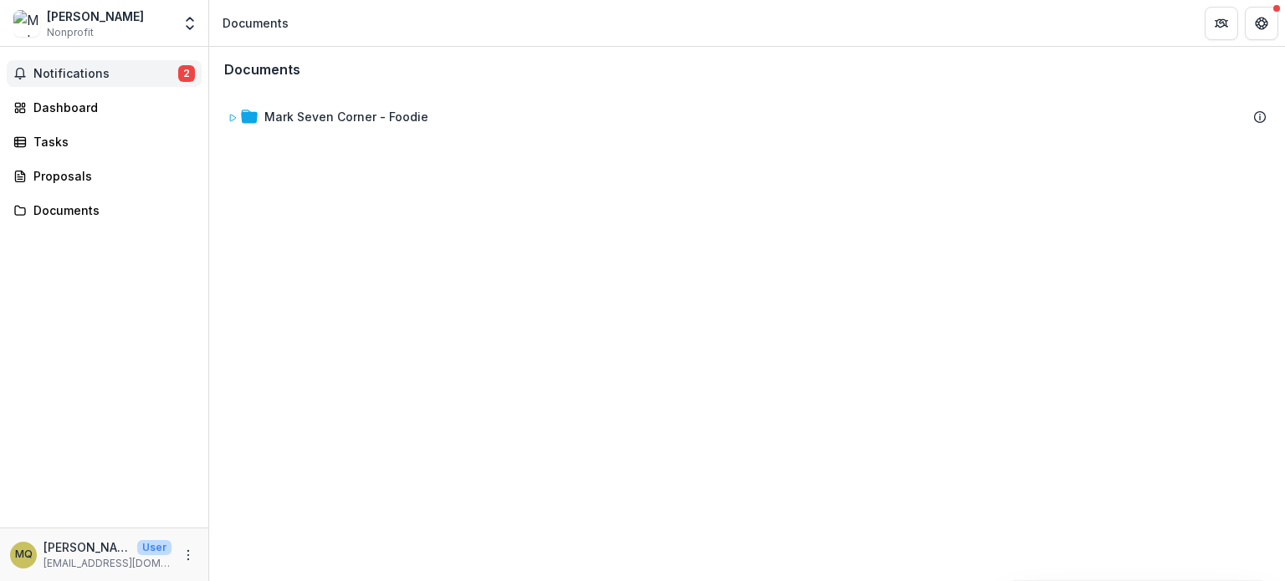
click at [81, 76] on span "Notifications" at bounding box center [105, 74] width 145 height 14
click at [181, 559] on icon "More" at bounding box center [187, 555] width 13 height 13
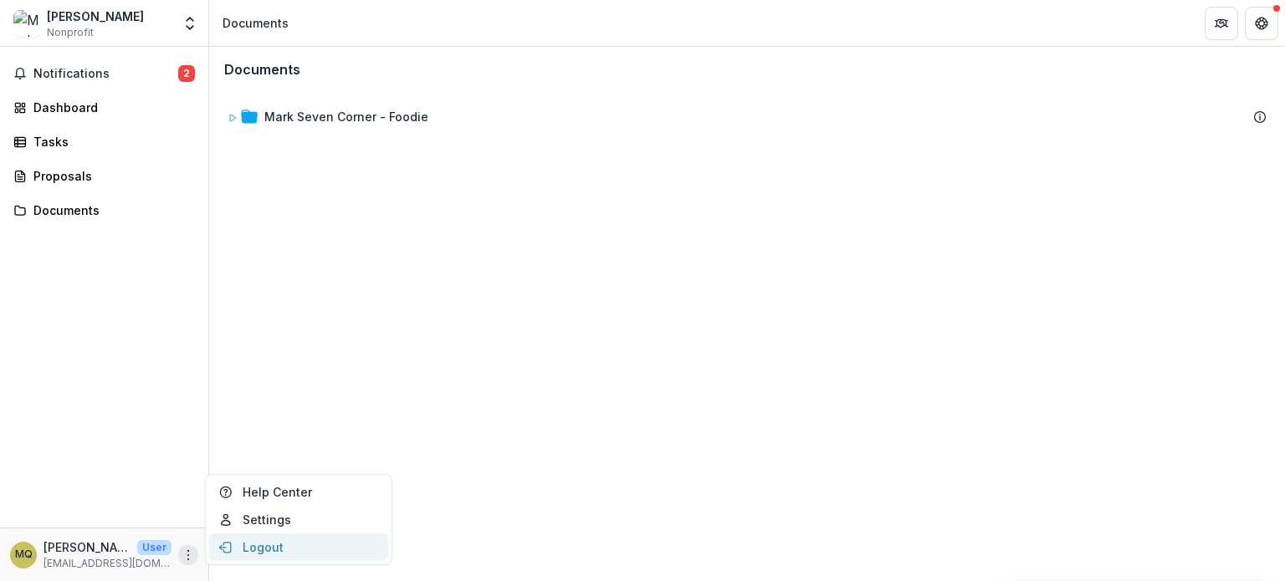
click at [247, 542] on button "Logout" at bounding box center [298, 548] width 179 height 28
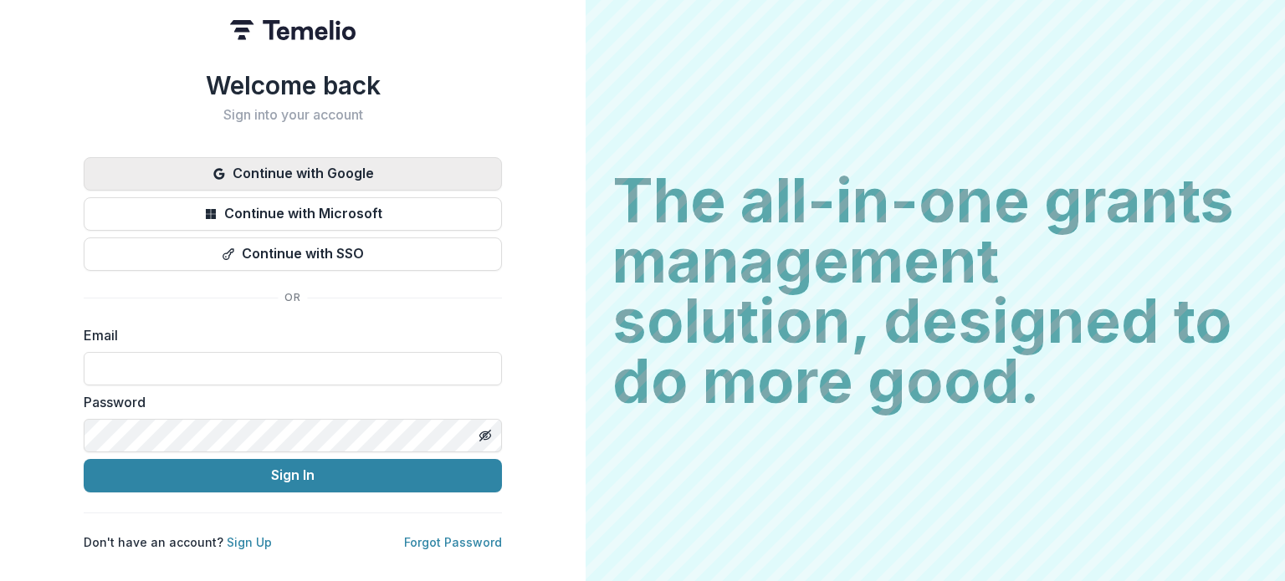
click at [352, 170] on button "Continue with Google" at bounding box center [293, 173] width 418 height 33
